Goal: Information Seeking & Learning: Learn about a topic

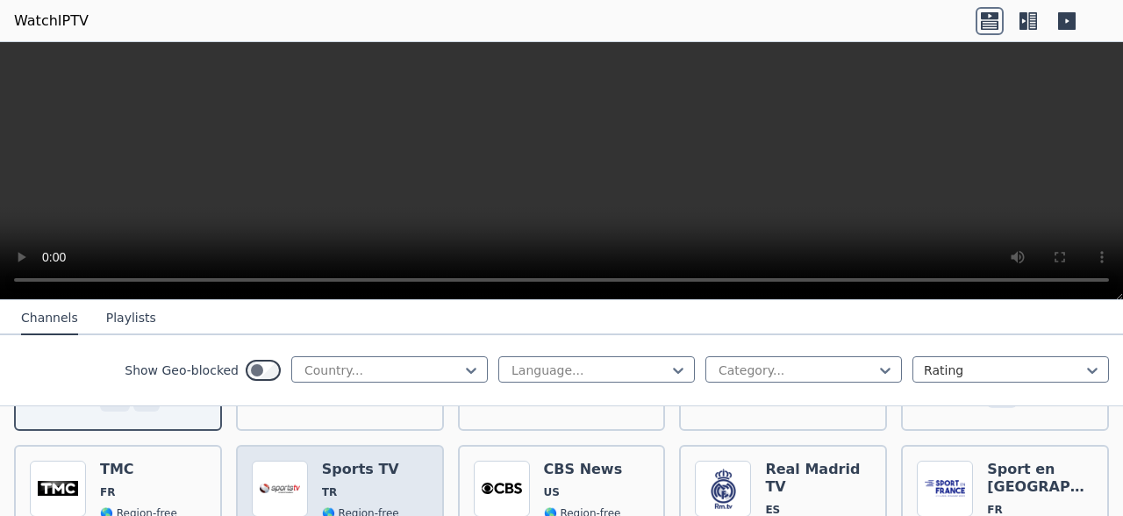
scroll to position [337, 0]
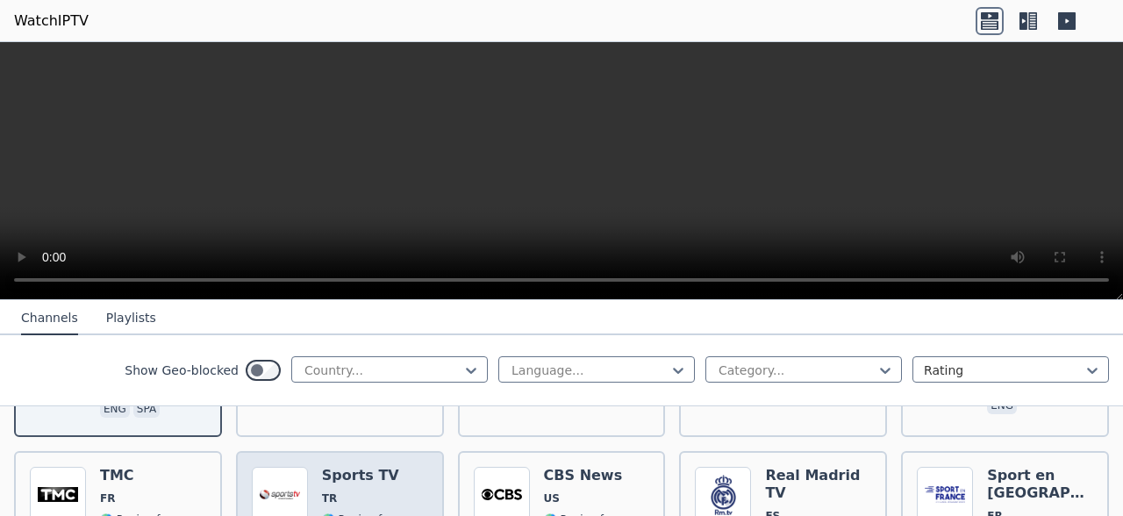
click at [359, 467] on h6 "Sports TV" at bounding box center [360, 476] width 77 height 18
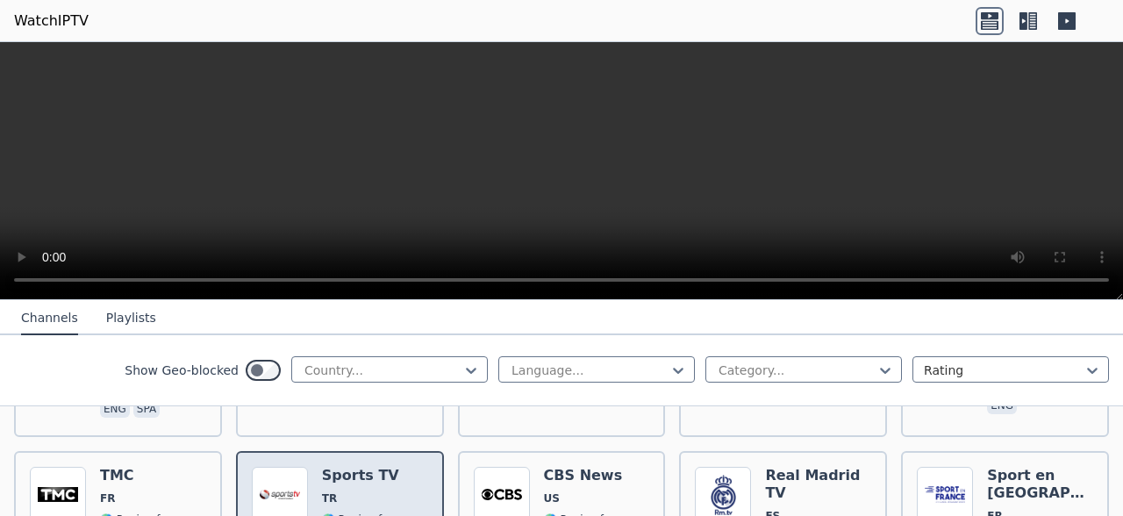
click at [360, 467] on h6 "Sports TV" at bounding box center [360, 476] width 77 height 18
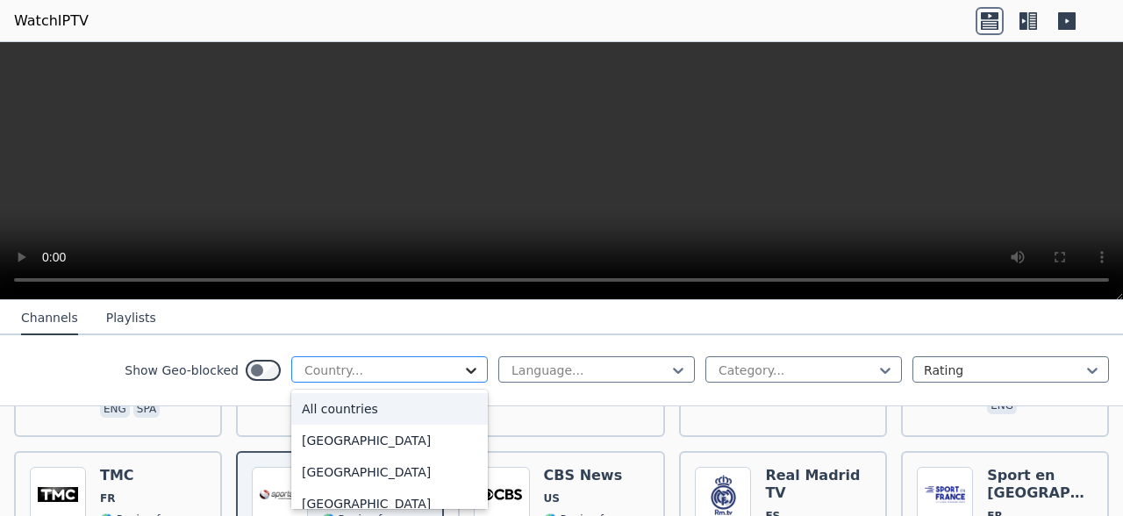
click at [463, 367] on icon at bounding box center [471, 371] width 18 height 18
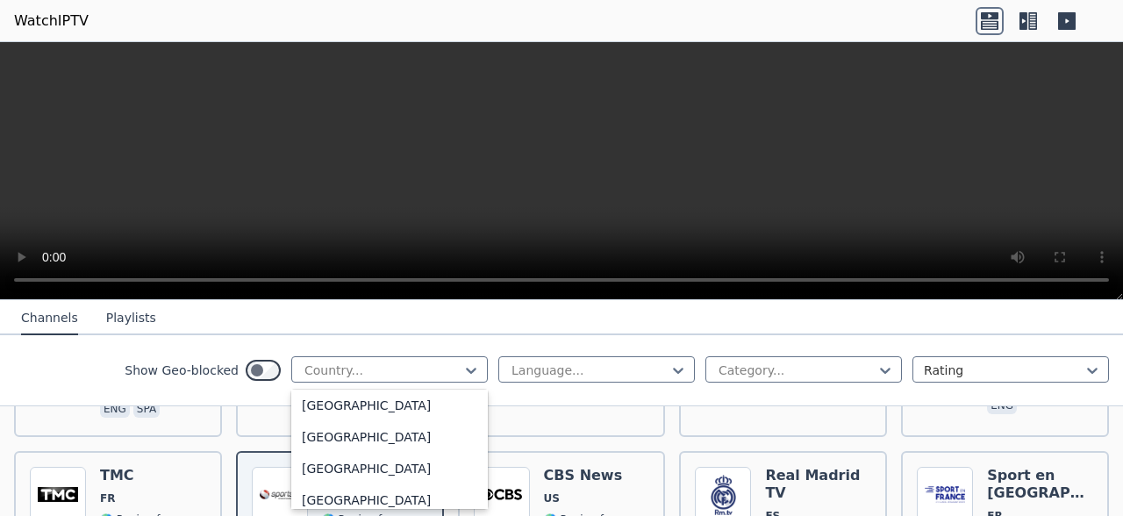
scroll to position [429, 0]
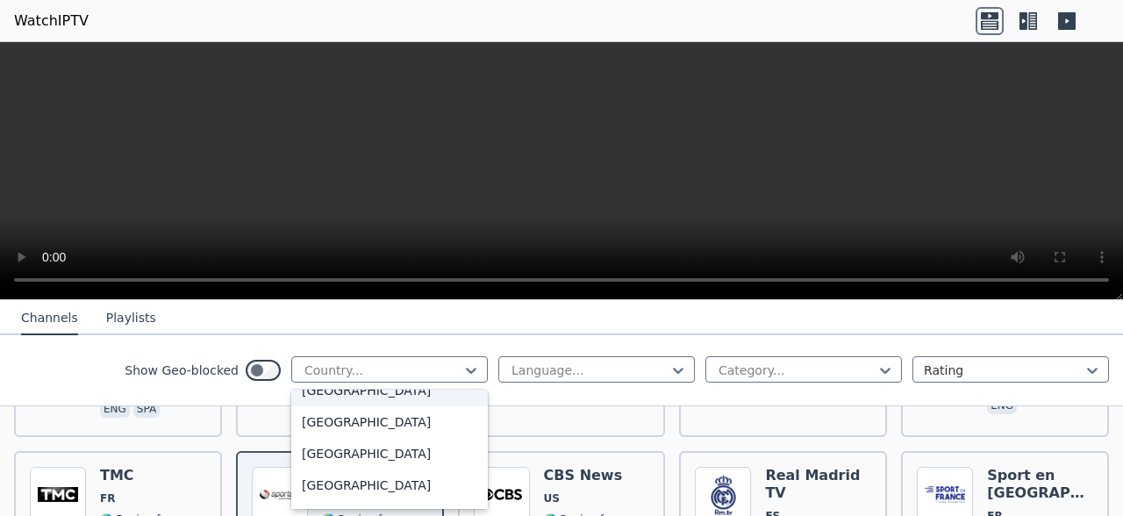
click at [342, 403] on div "[GEOGRAPHIC_DATA]" at bounding box center [389, 391] width 197 height 32
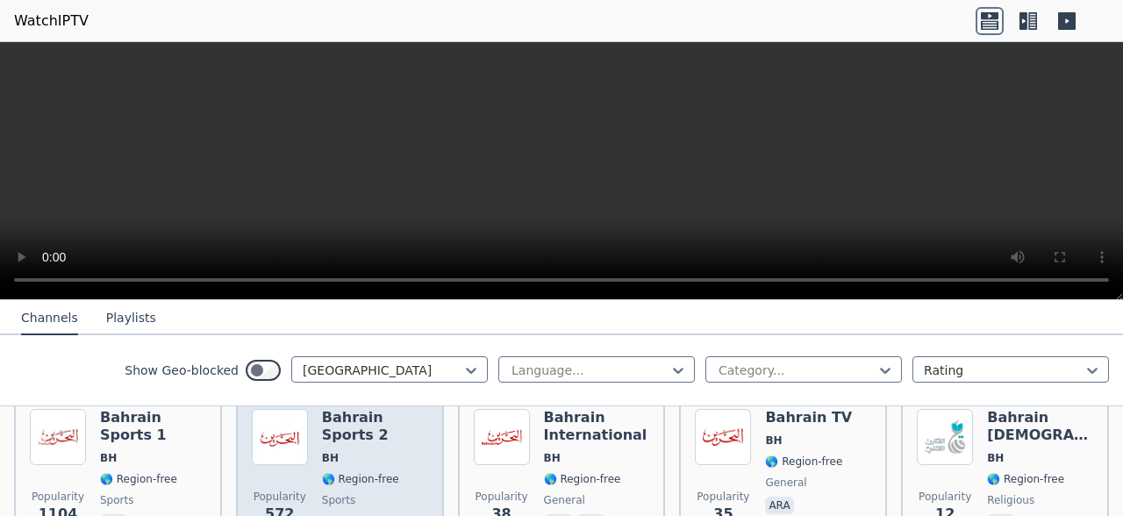
scroll to position [225, 0]
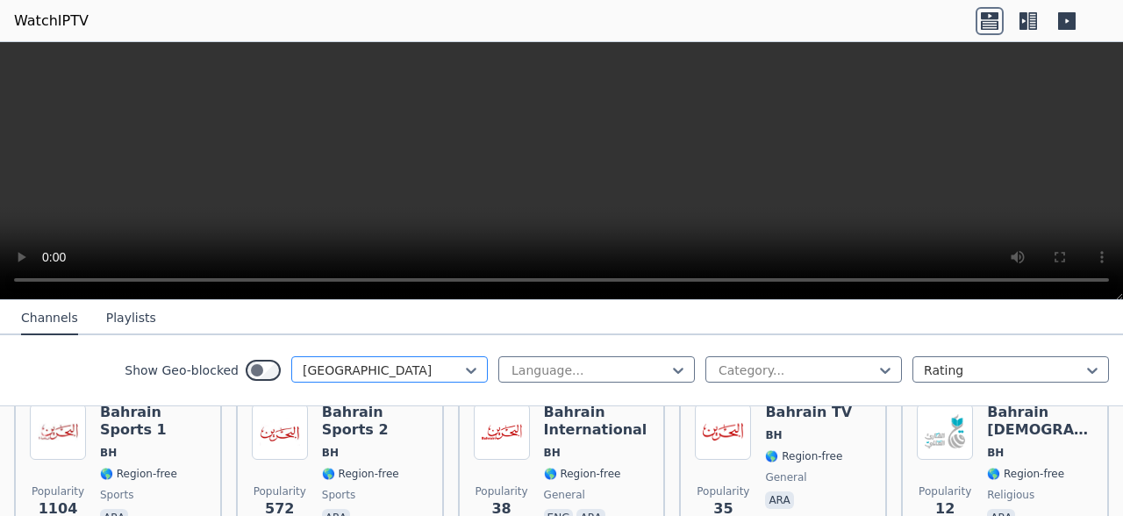
click at [405, 360] on div "[GEOGRAPHIC_DATA]" at bounding box center [389, 369] width 197 height 26
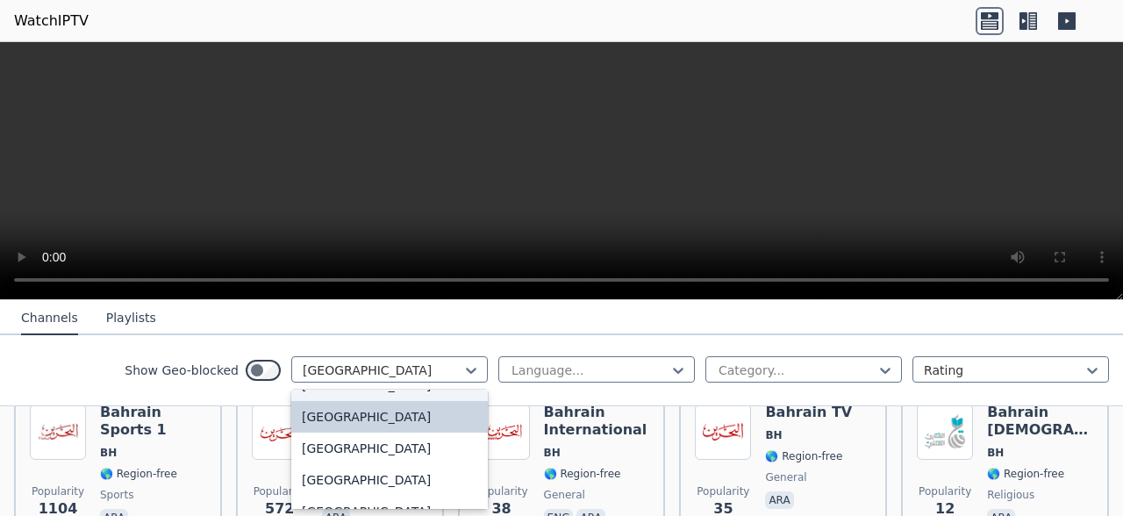
scroll to position [407, 0]
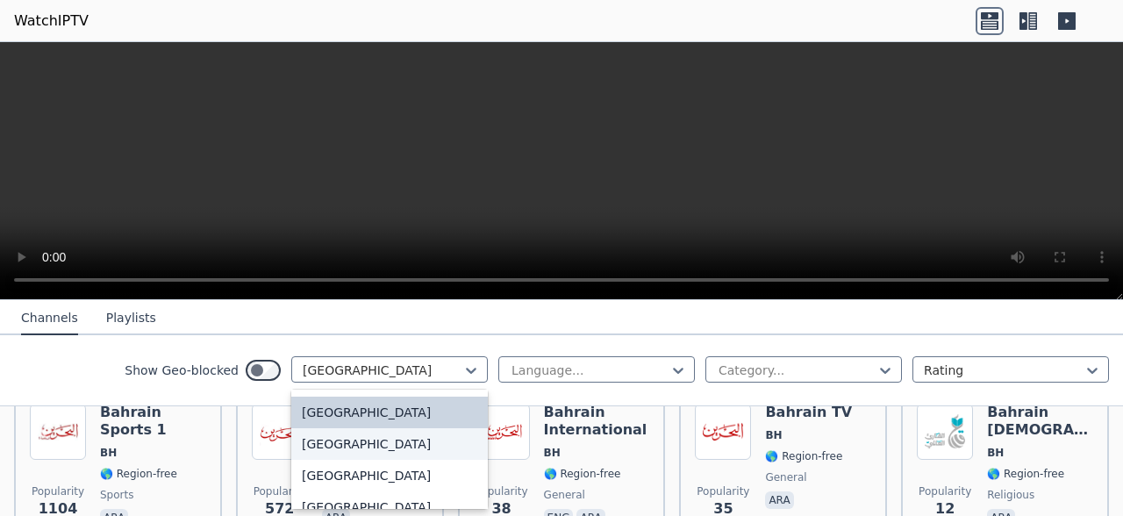
click at [333, 447] on div "[GEOGRAPHIC_DATA]" at bounding box center [389, 444] width 197 height 32
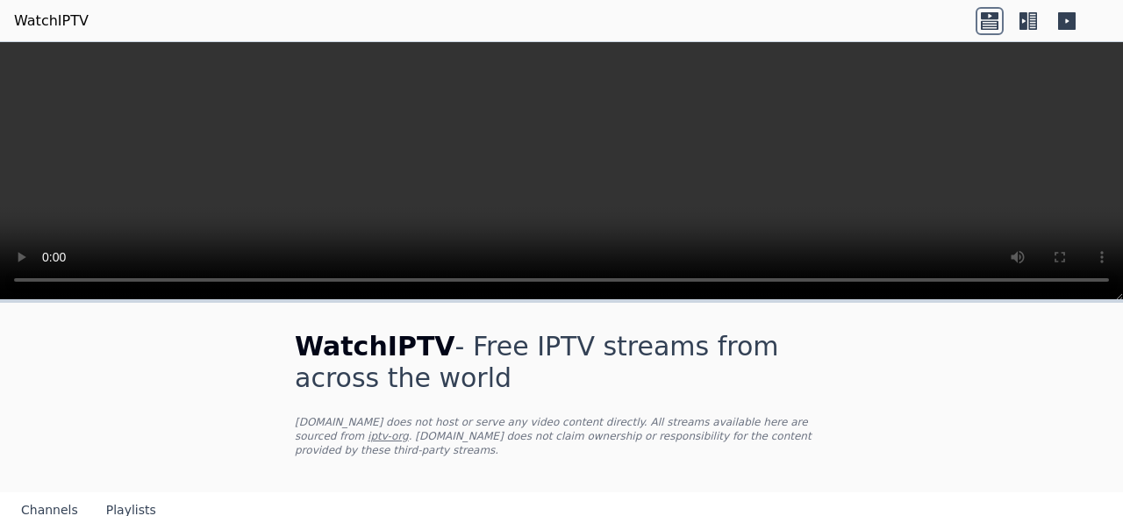
scroll to position [314, 0]
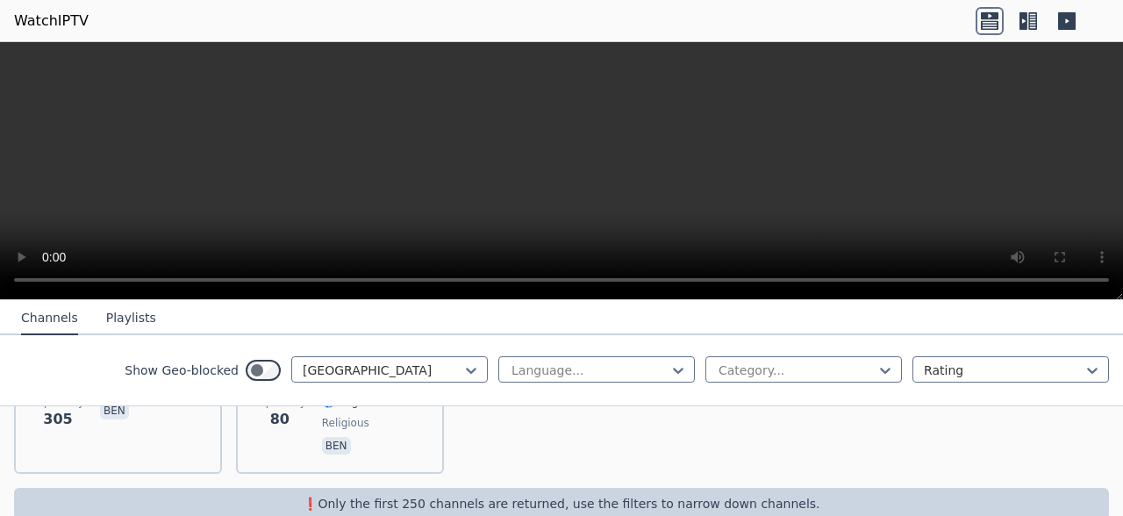
click at [412, 354] on div "Show Geo-blocked option [GEOGRAPHIC_DATA], selected. Bangladesh Language... Cat…" at bounding box center [561, 370] width 1123 height 71
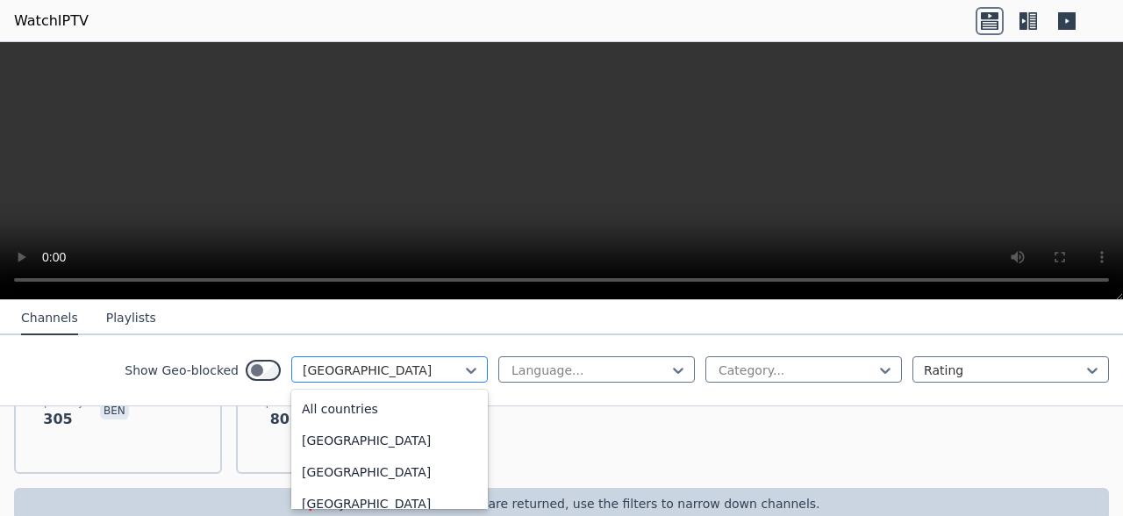
click at [411, 379] on div at bounding box center [383, 371] width 160 height 18
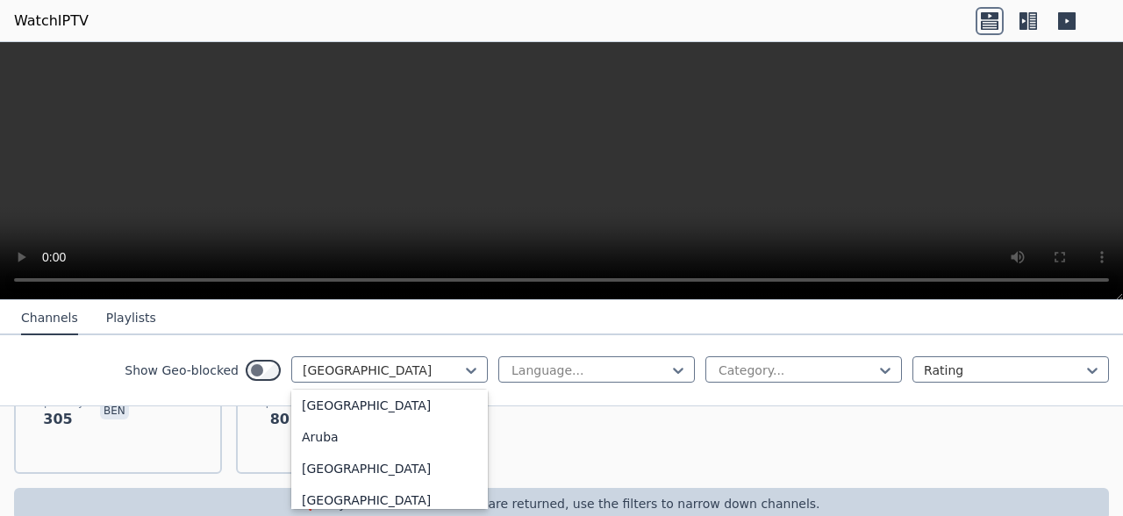
scroll to position [0, 0]
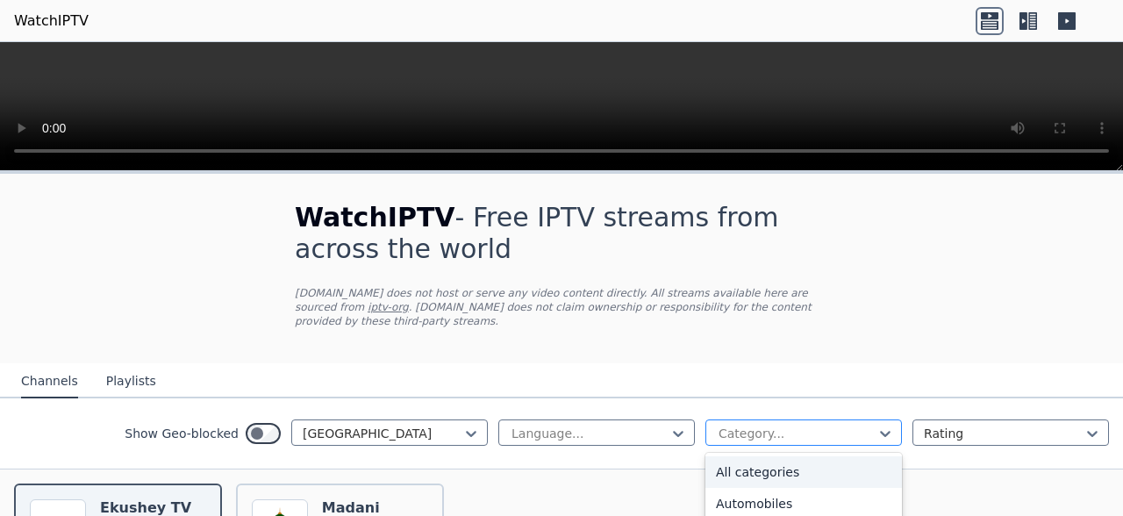
click at [838, 425] on div at bounding box center [797, 434] width 160 height 18
